Goal: Find specific page/section: Find specific page/section

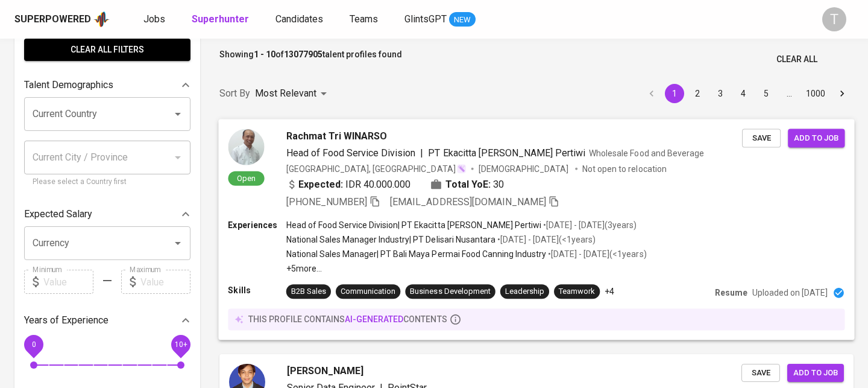
scroll to position [83, 0]
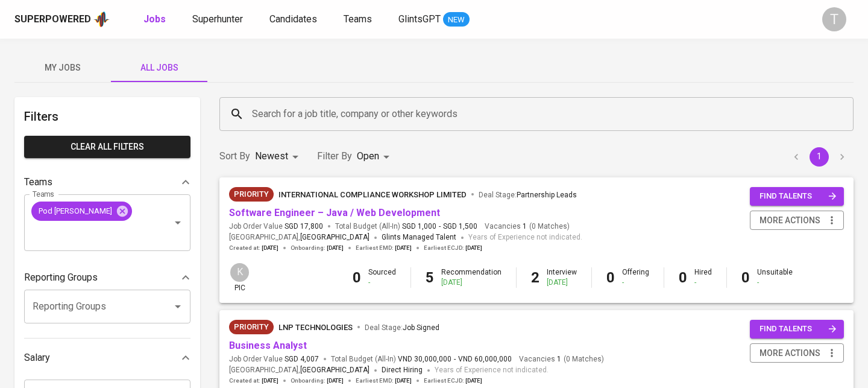
click at [316, 112] on input "Search for a job title, company or other keywords" at bounding box center [539, 113] width 581 height 23
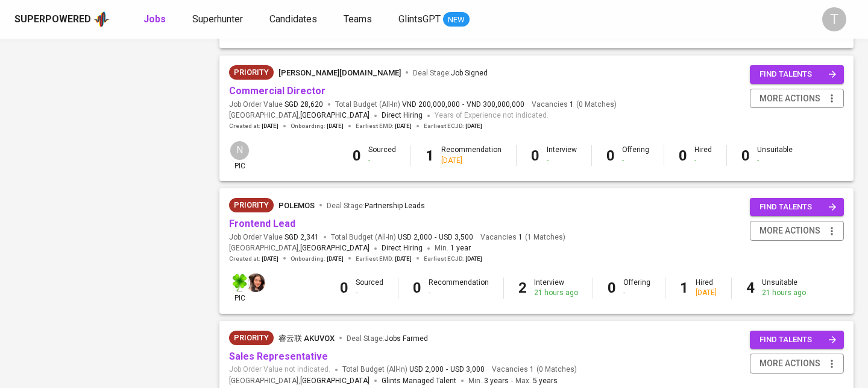
scroll to position [1059, 0]
